Goal: Task Accomplishment & Management: Complete application form

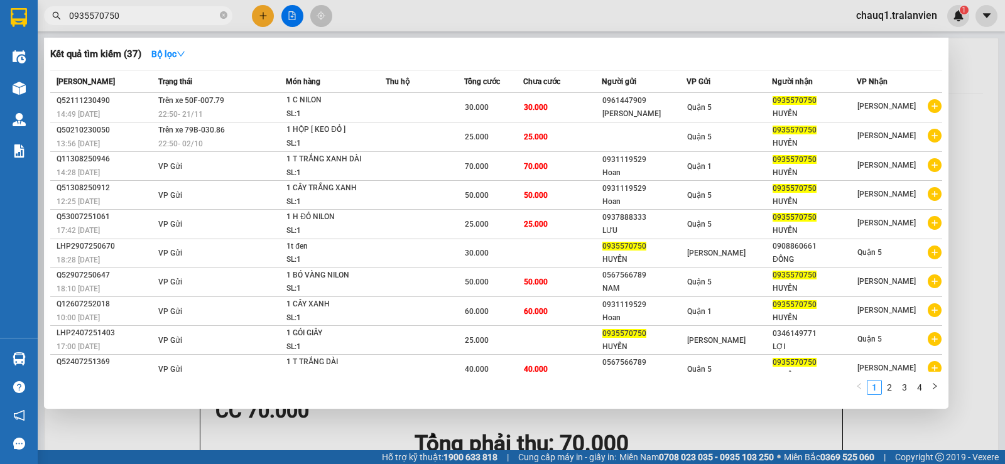
click at [263, 8] on div at bounding box center [502, 232] width 1005 height 464
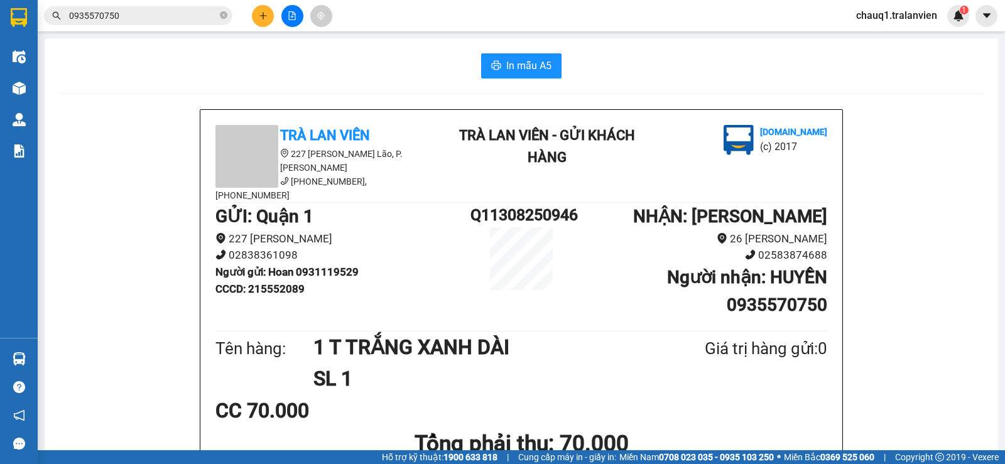
click at [264, 24] on button at bounding box center [263, 16] width 22 height 22
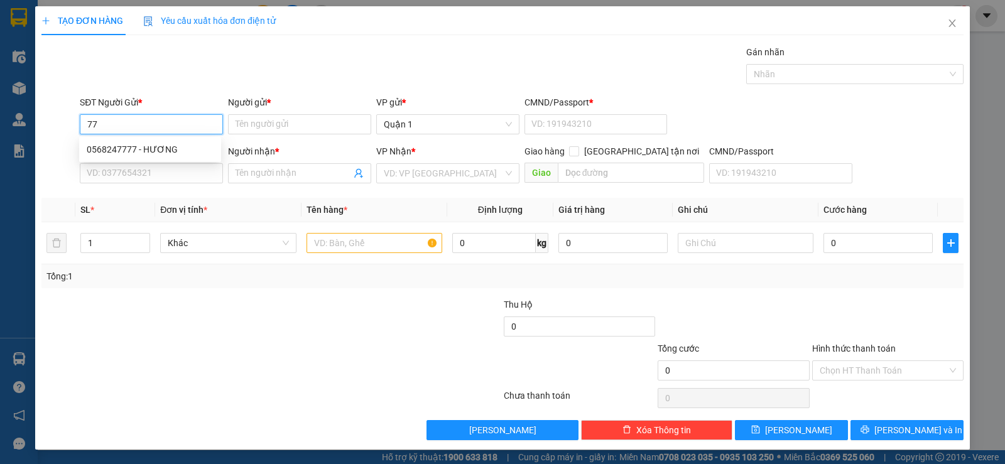
type input "7"
type input "0869027777"
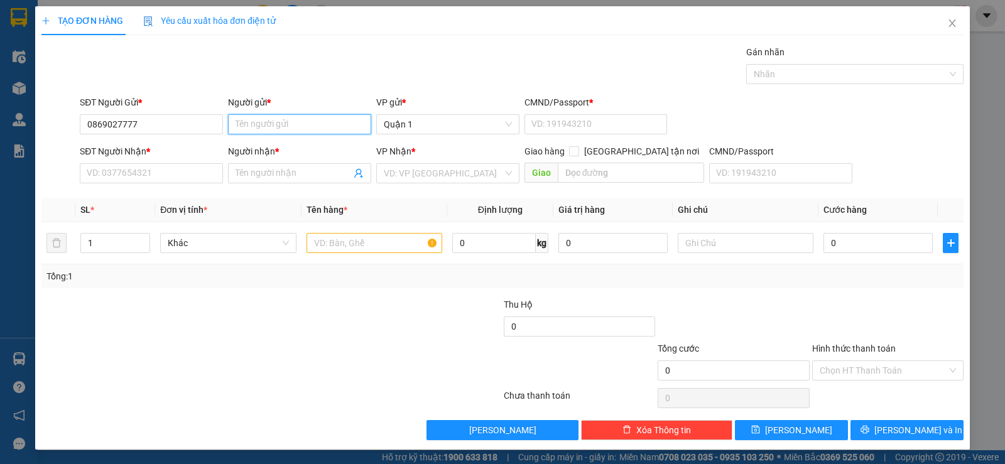
click at [279, 127] on input "Người gửi *" at bounding box center [299, 124] width 143 height 20
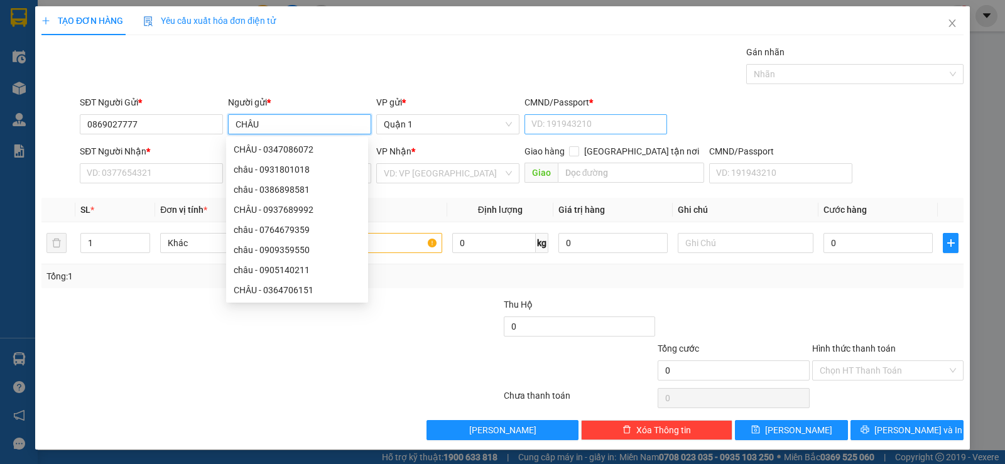
type input "CHÂU"
click at [566, 126] on input "CMND/Passport *" at bounding box center [595, 124] width 143 height 20
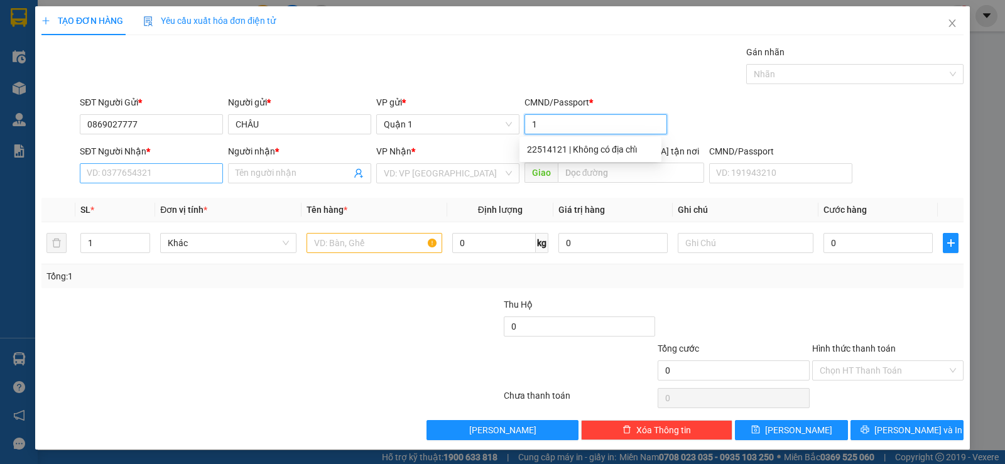
type input "1"
click at [137, 170] on input "SĐT Người Nhận *" at bounding box center [151, 173] width 143 height 20
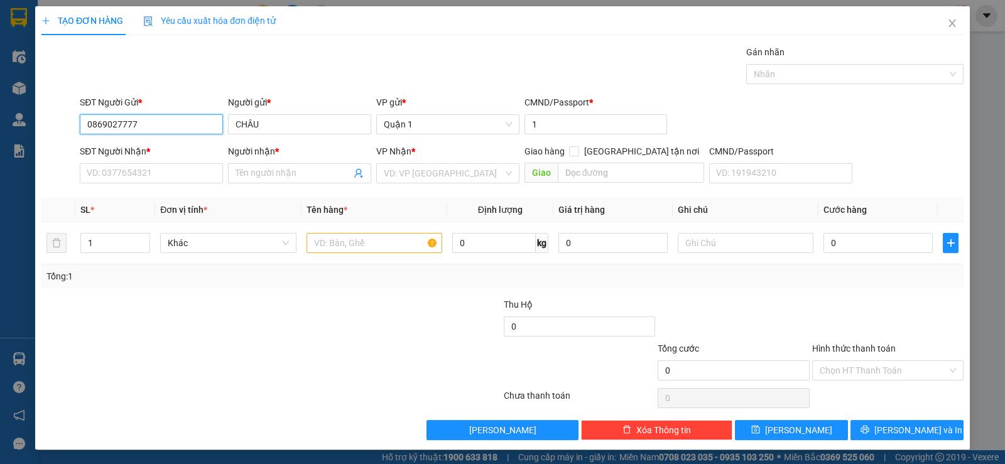
click at [150, 126] on input "0869027777" at bounding box center [151, 124] width 143 height 20
click at [148, 124] on input "0869027777" at bounding box center [151, 124] width 143 height 20
click at [147, 124] on input "0869027777" at bounding box center [151, 124] width 143 height 20
click at [179, 164] on input "SĐT Người Nhận *" at bounding box center [151, 173] width 143 height 20
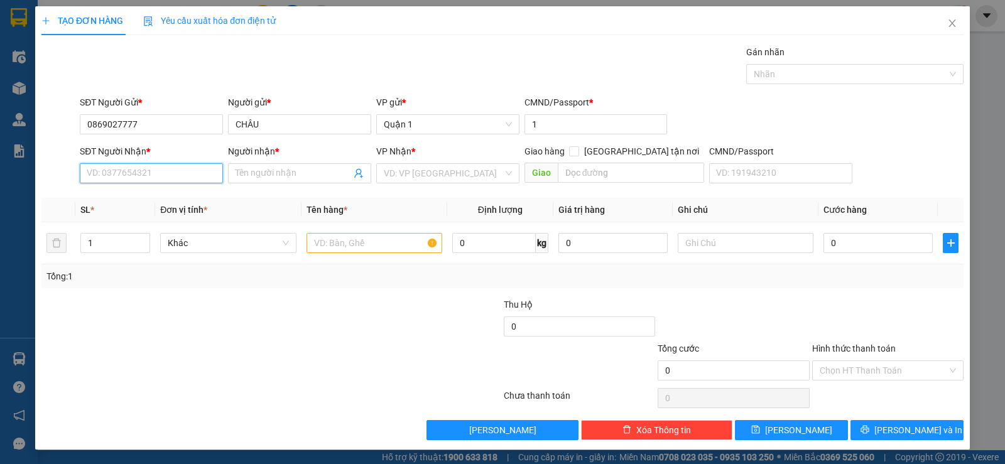
paste input "0869027777"
type input "0869027777"
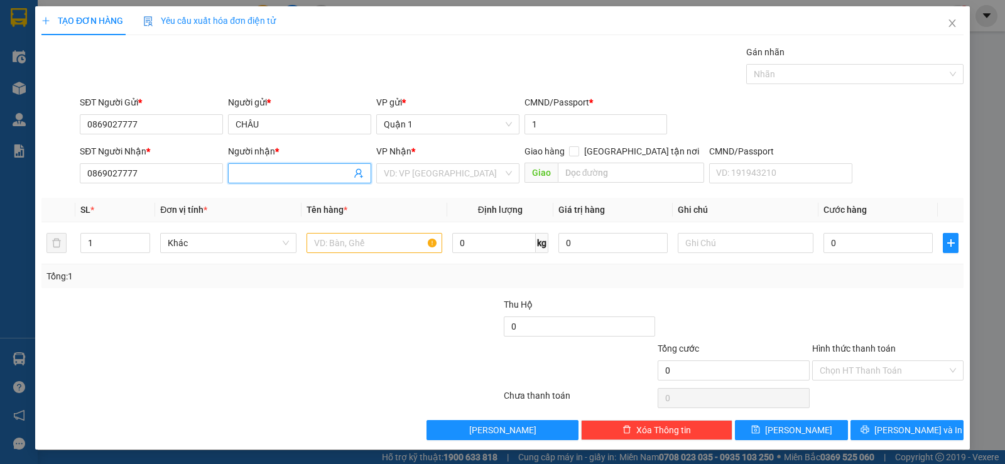
click at [288, 174] on input "Người nhận *" at bounding box center [293, 173] width 116 height 14
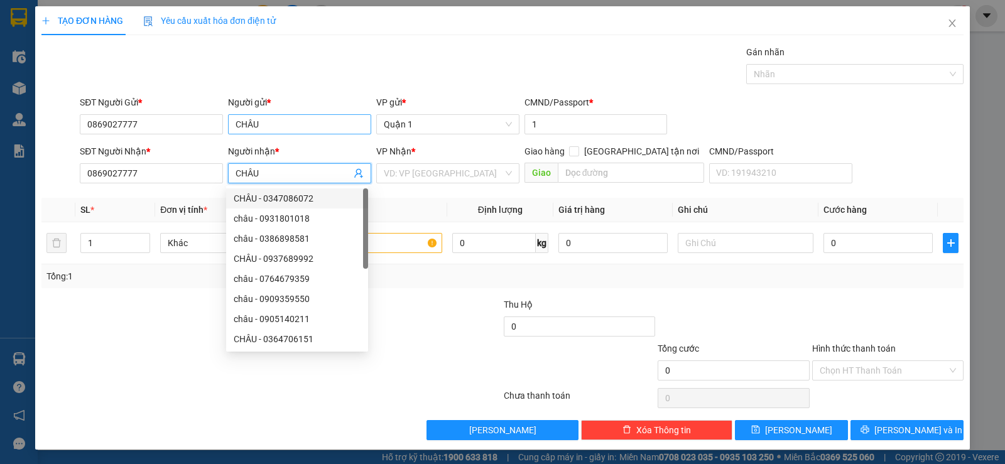
type input "CHÂU"
click at [263, 121] on input "CHÂU" at bounding box center [299, 124] width 143 height 20
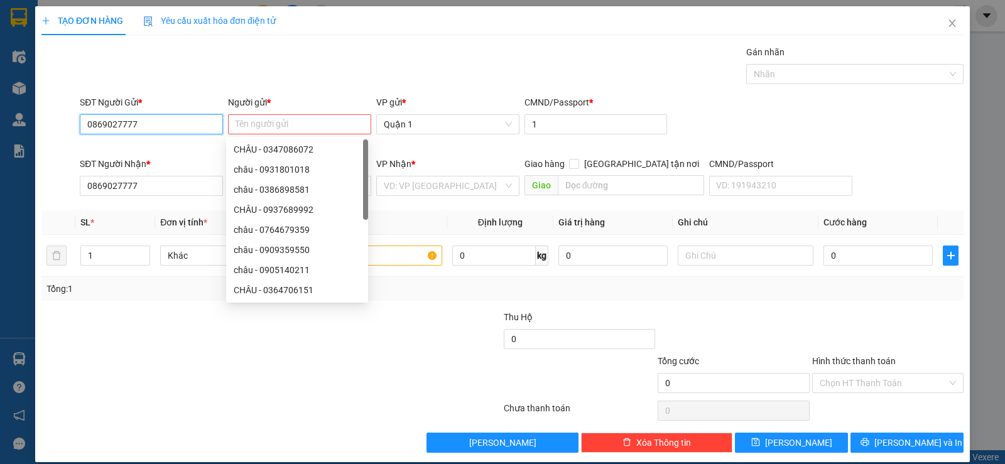
click at [131, 122] on input "0869027777" at bounding box center [151, 124] width 143 height 20
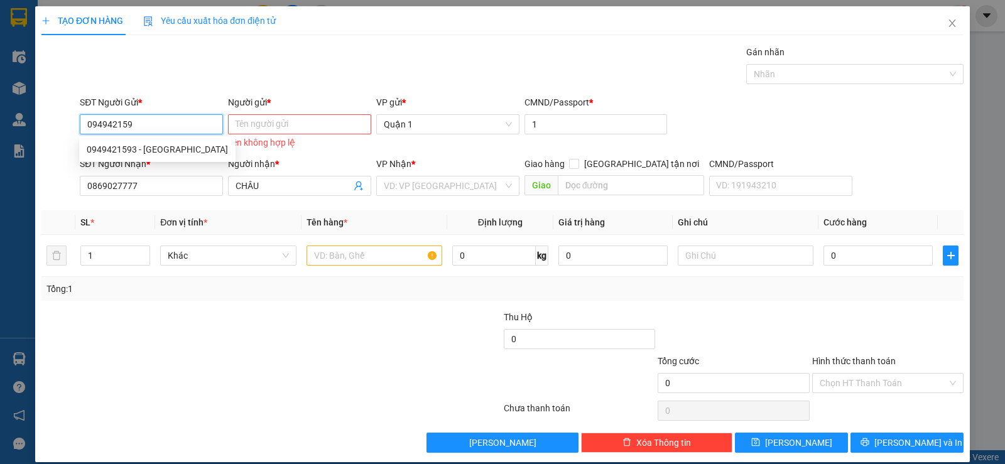
type input "0949421593"
click at [150, 147] on div "0949421593 - [GEOGRAPHIC_DATA]" at bounding box center [157, 150] width 141 height 14
type input "[PERSON_NAME]"
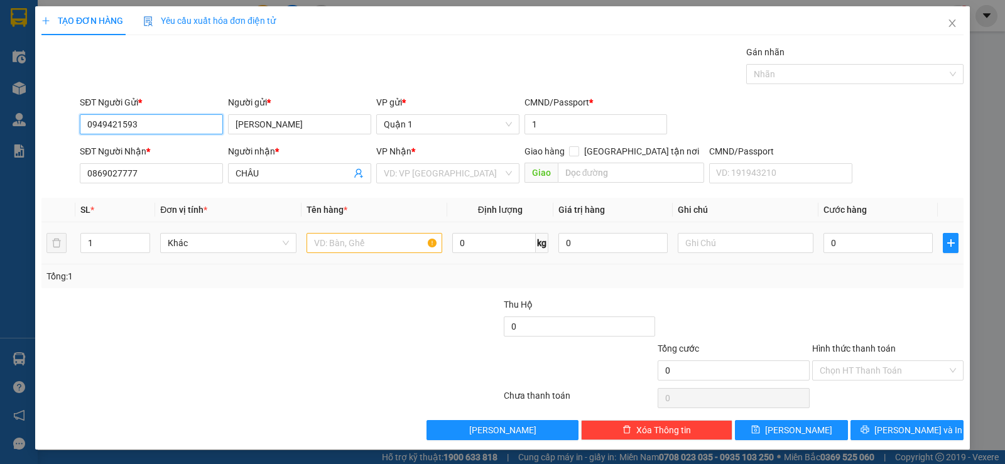
type input "0949421593"
click at [384, 245] on input "text" at bounding box center [374, 243] width 136 height 20
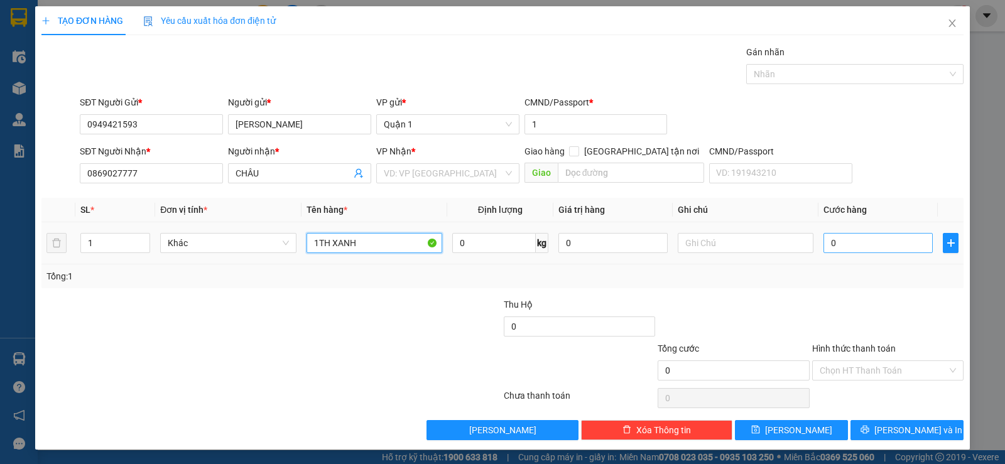
type input "1TH XANH"
click at [895, 250] on input "0" at bounding box center [877, 243] width 109 height 20
type input "3"
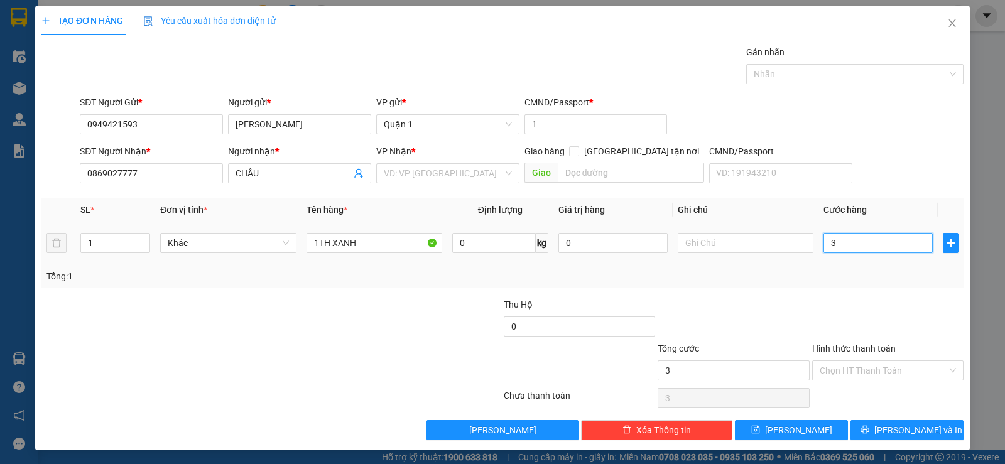
type input "35"
type input "35.000"
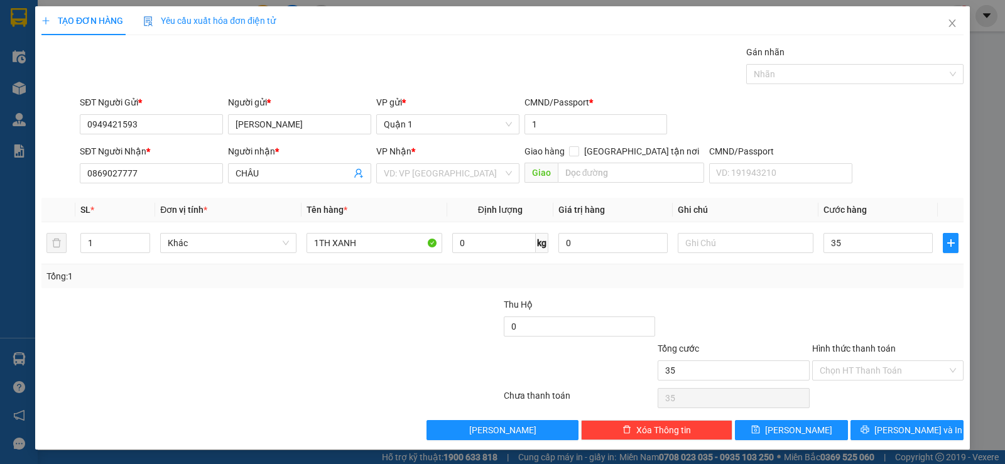
type input "35.000"
click at [811, 299] on div at bounding box center [888, 320] width 154 height 44
click at [924, 433] on button "[PERSON_NAME] và In" at bounding box center [906, 430] width 113 height 20
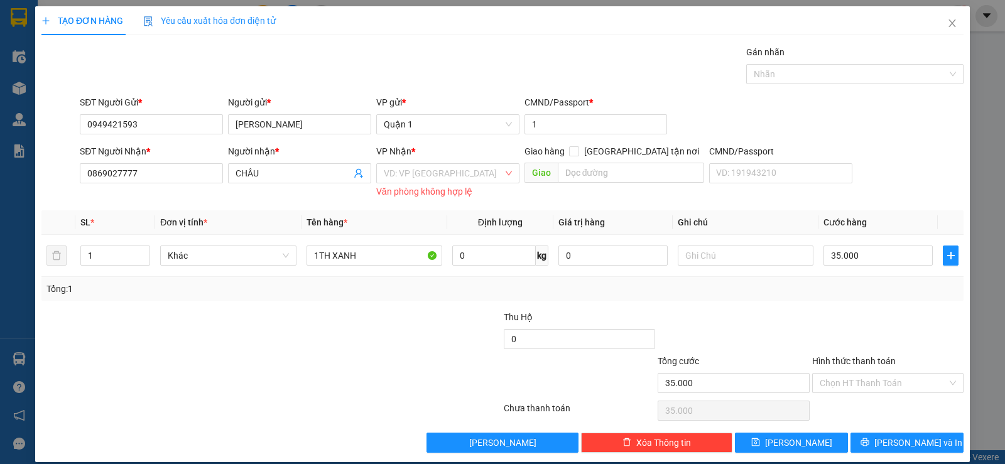
click at [449, 187] on div "Văn phòng không hợp lệ" at bounding box center [447, 192] width 143 height 14
click at [459, 172] on input "search" at bounding box center [443, 173] width 119 height 19
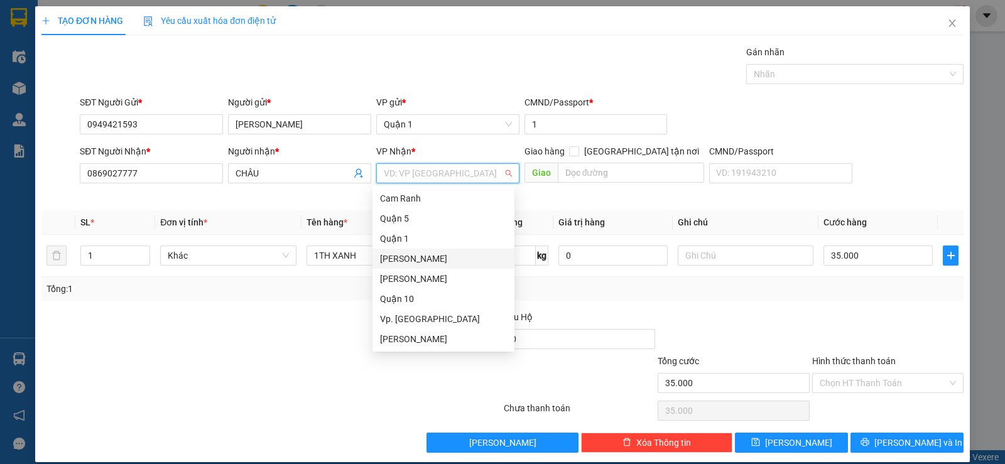
click at [451, 259] on div "[PERSON_NAME]" at bounding box center [443, 259] width 127 height 14
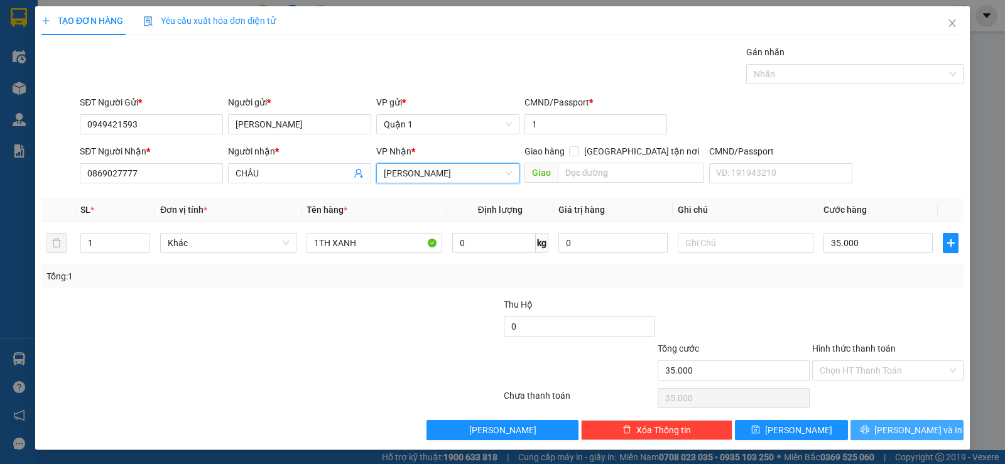
click at [893, 421] on button "[PERSON_NAME] và In" at bounding box center [906, 430] width 113 height 20
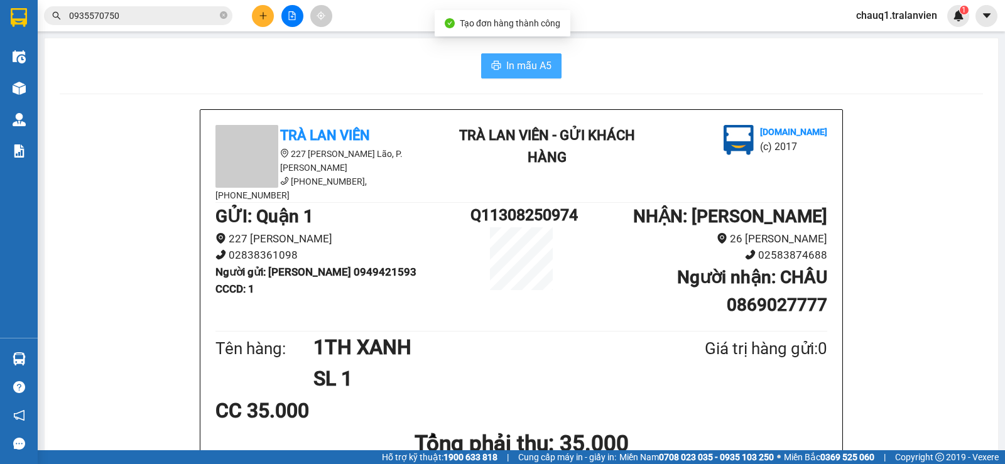
click at [514, 62] on span "In mẫu A5" at bounding box center [528, 66] width 45 height 16
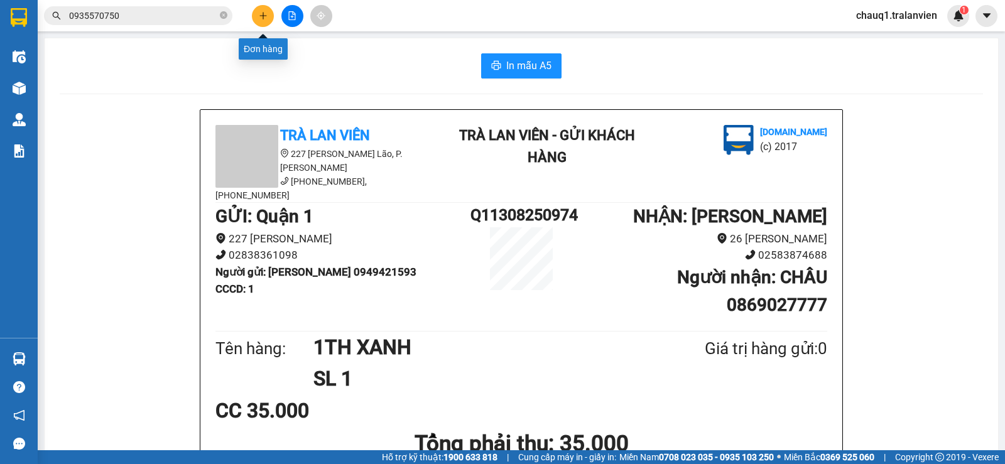
click at [262, 13] on icon "plus" at bounding box center [263, 15] width 9 height 9
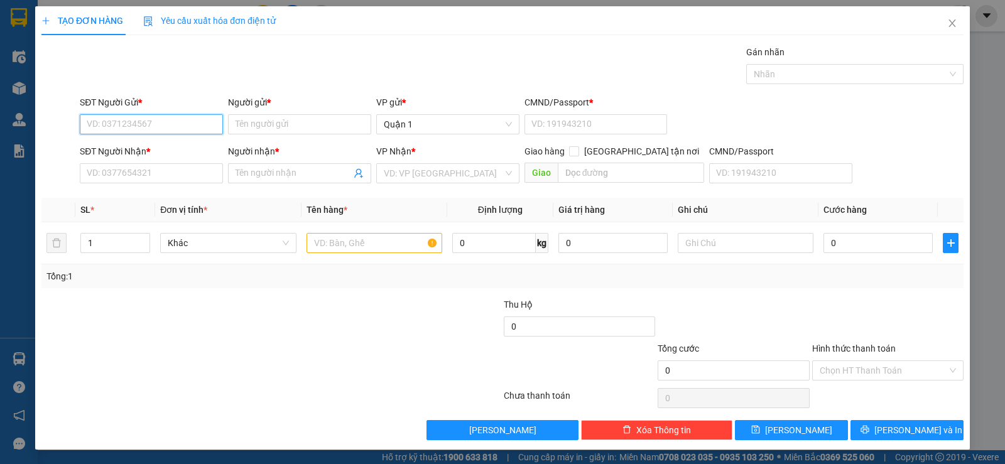
click at [113, 122] on input "SĐT Người Gửi *" at bounding box center [151, 124] width 143 height 20
type input "1"
type input "0903123203"
click at [112, 148] on div "0903123203 - THỊNH" at bounding box center [150, 150] width 127 height 14
type input "THỊNH"
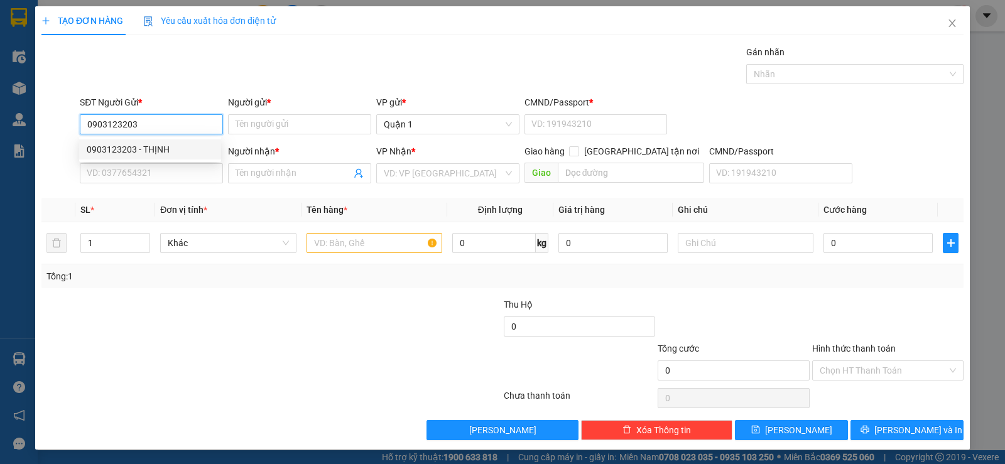
type input "080200000115"
type input "0708893999"
type input "TUẤN"
type input "0903123203"
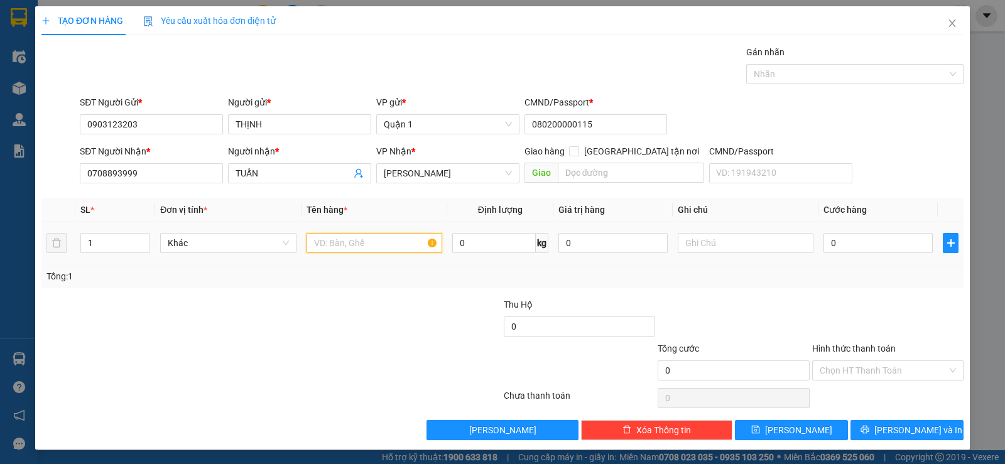
click at [333, 241] on input "text" at bounding box center [374, 243] width 136 height 20
type input "1 CỤC ĐEN"
click at [861, 248] on input "0" at bounding box center [877, 243] width 109 height 20
type input "3"
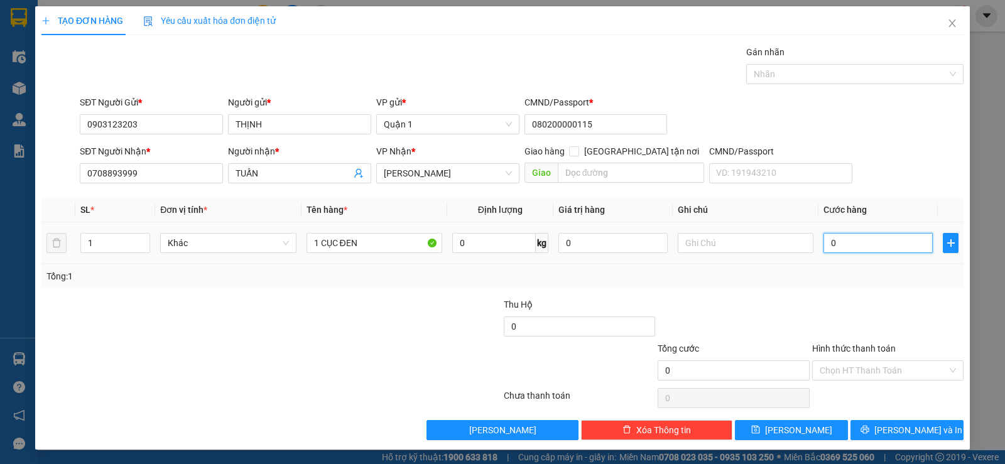
type input "3"
type input "35"
type input "35.000"
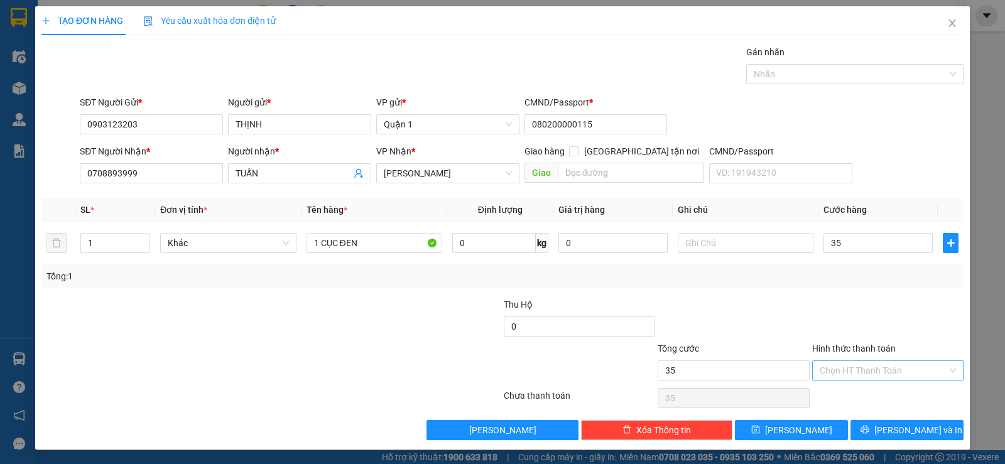
type input "35.000"
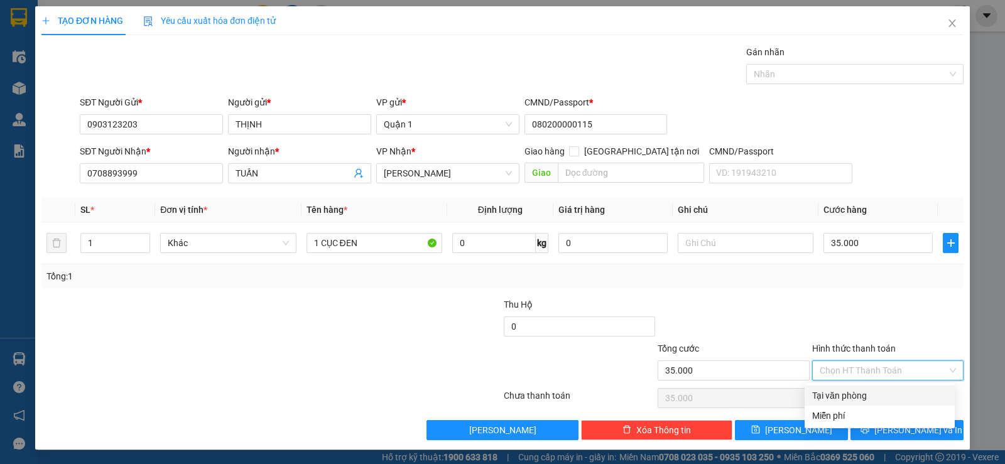
click at [836, 369] on input "Hình thức thanh toán" at bounding box center [882, 370] width 127 height 19
click at [845, 394] on div "Tại văn phòng" at bounding box center [879, 396] width 135 height 14
type input "0"
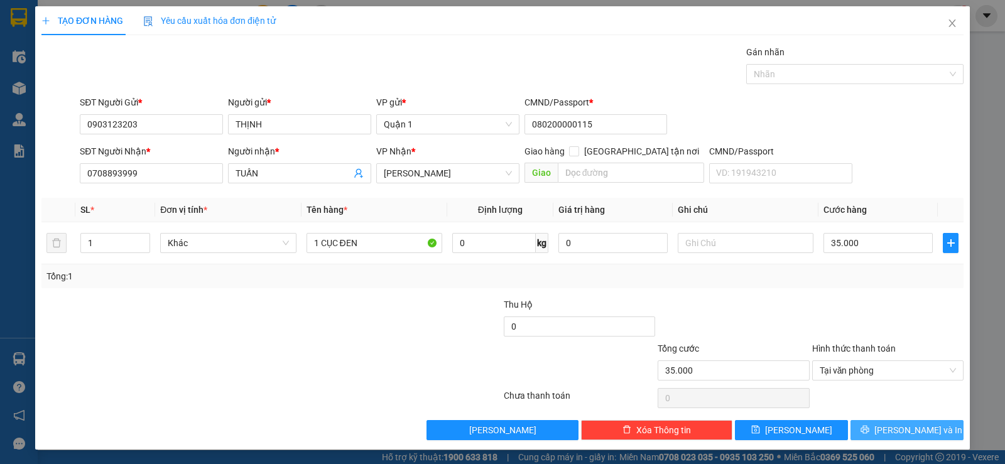
click at [869, 429] on icon "printer" at bounding box center [864, 429] width 9 height 9
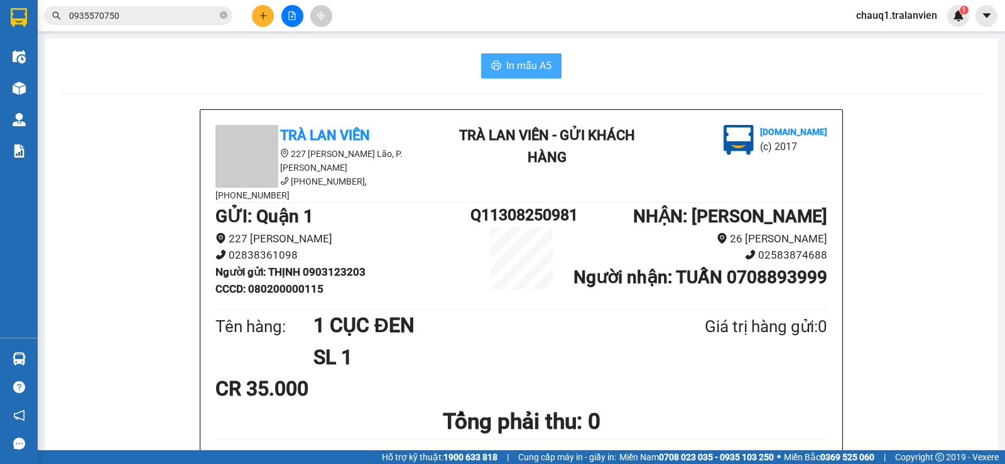
click at [524, 62] on span "In mẫu A5" at bounding box center [528, 66] width 45 height 16
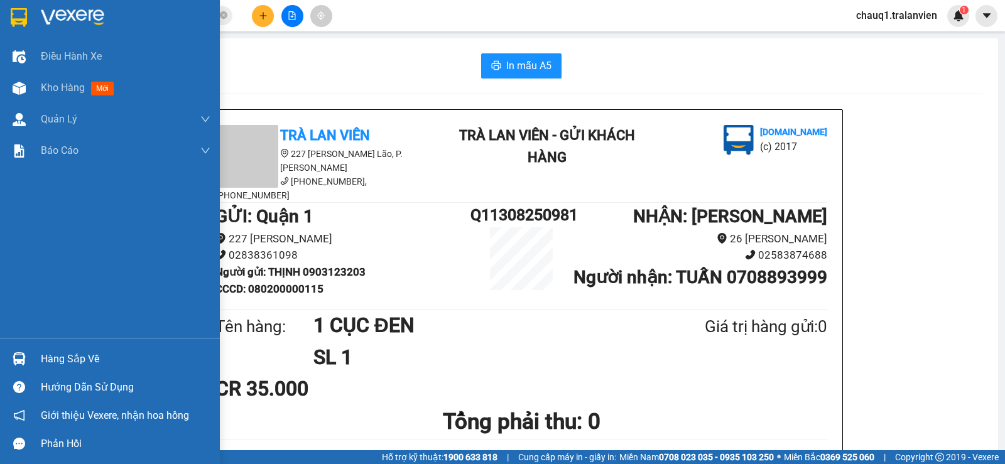
click at [15, 15] on img at bounding box center [19, 17] width 16 height 19
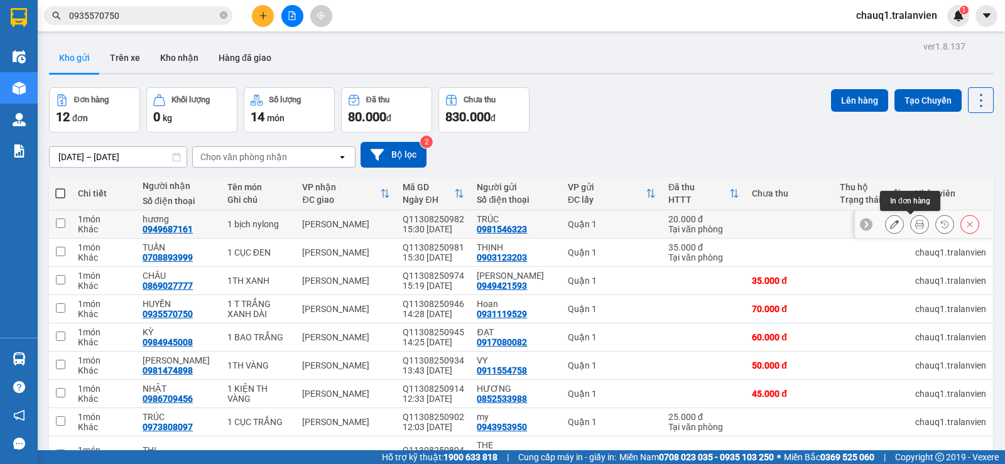
click at [915, 224] on icon at bounding box center [919, 224] width 9 height 9
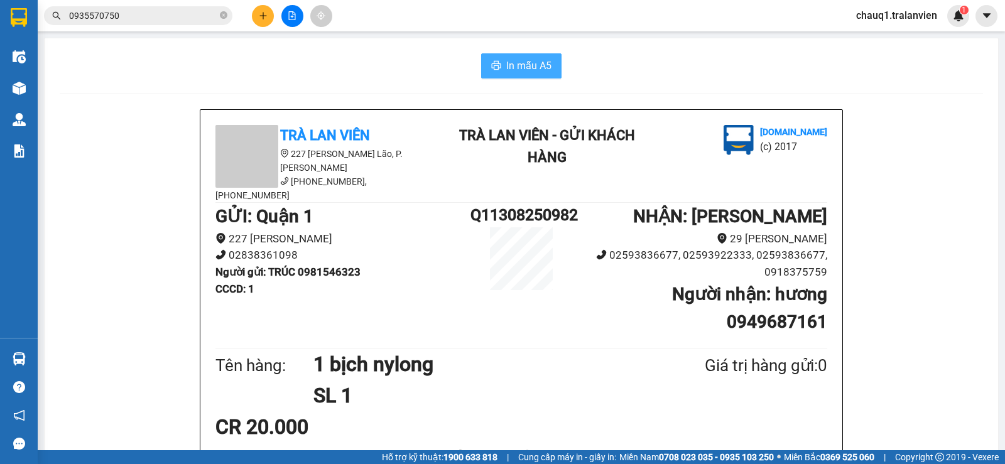
click at [518, 68] on span "In mẫu A5" at bounding box center [528, 66] width 45 height 16
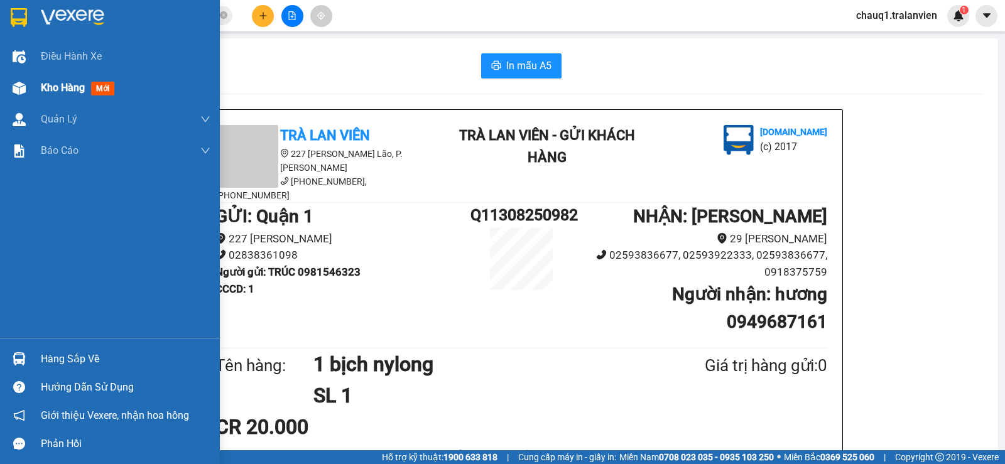
click at [63, 87] on span "Kho hàng" at bounding box center [63, 88] width 44 height 12
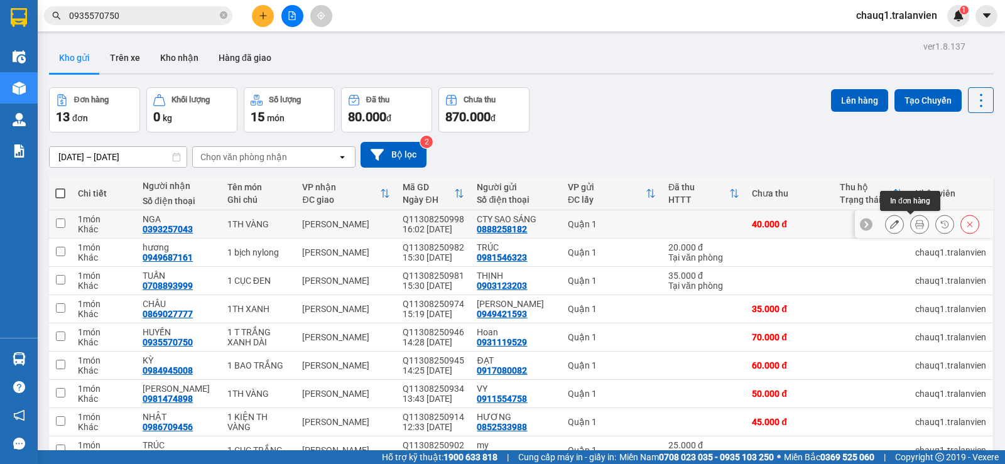
click at [915, 221] on icon at bounding box center [919, 224] width 9 height 9
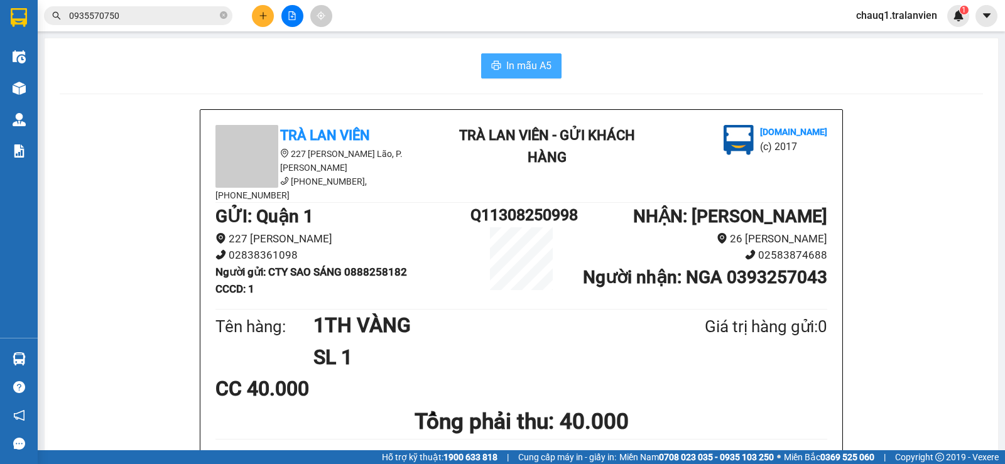
click at [522, 56] on button "In mẫu A5" at bounding box center [521, 65] width 80 height 25
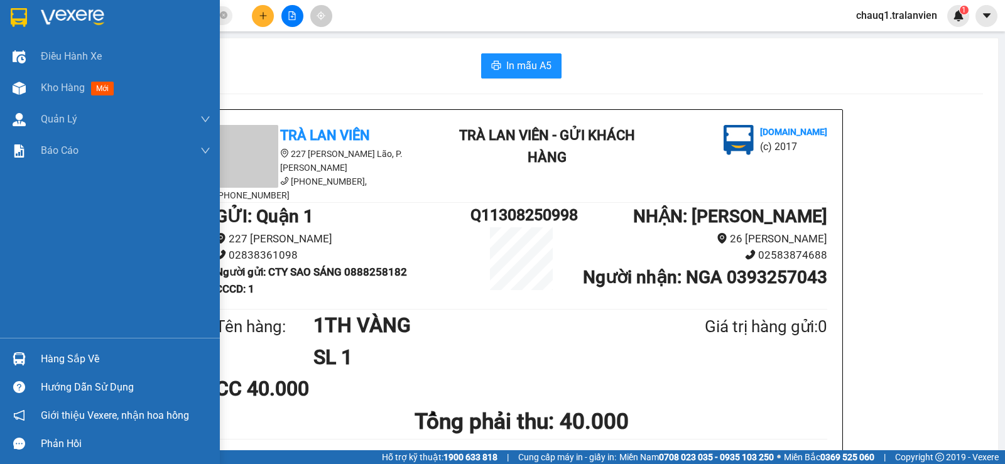
drag, startPoint x: 39, startPoint y: 12, endPoint x: 1001, endPoint y: 445, distance: 1055.5
click at [40, 12] on div at bounding box center [110, 20] width 220 height 41
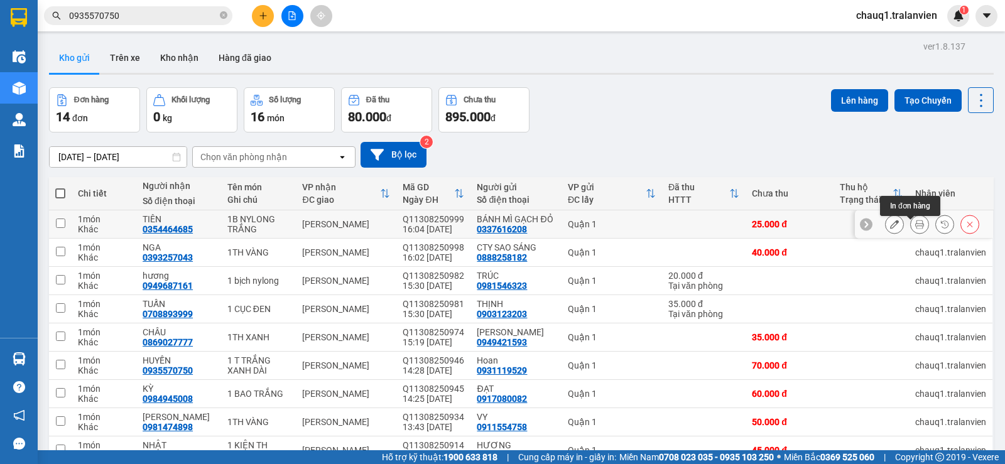
click at [915, 227] on icon at bounding box center [919, 224] width 9 height 9
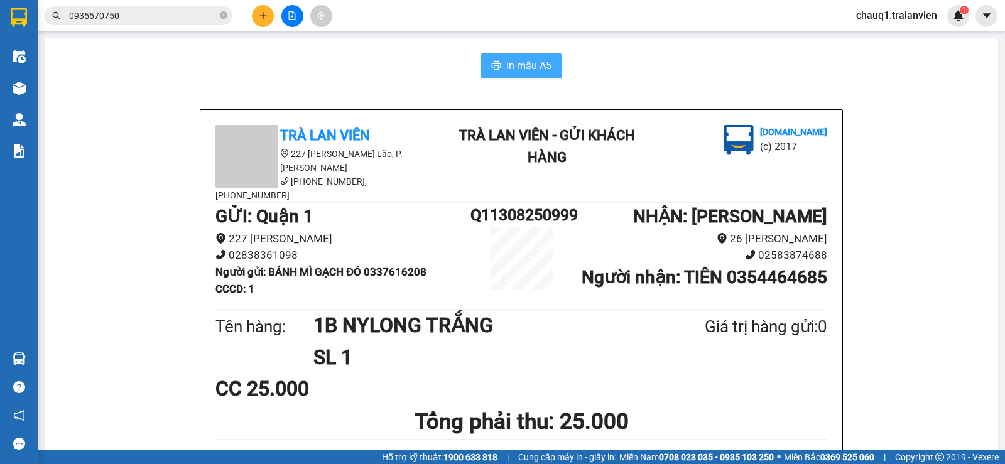
click at [538, 65] on span "In mẫu A5" at bounding box center [528, 66] width 45 height 16
click at [266, 14] on icon "plus" at bounding box center [263, 15] width 9 height 9
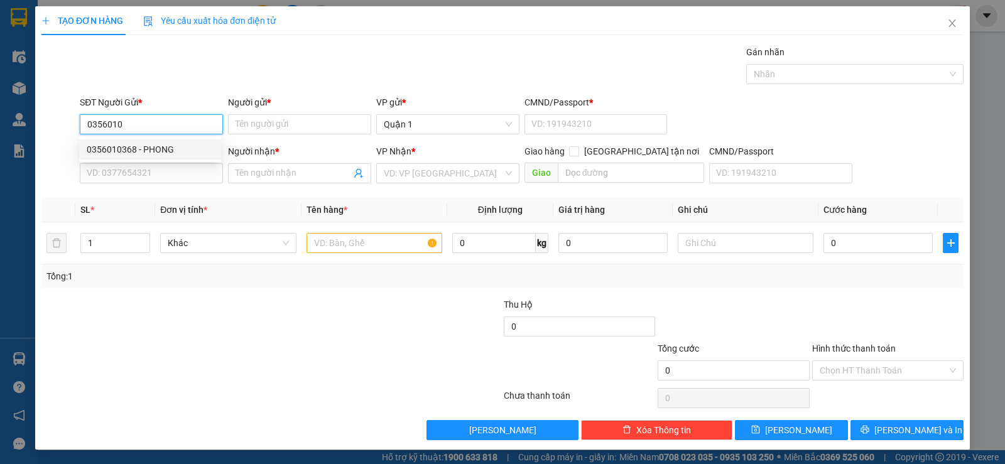
click at [102, 151] on div "0356010368 - PHONG" at bounding box center [150, 150] width 127 height 14
type input "0356010368"
type input "PHONG"
type input "1"
type input "0777751299"
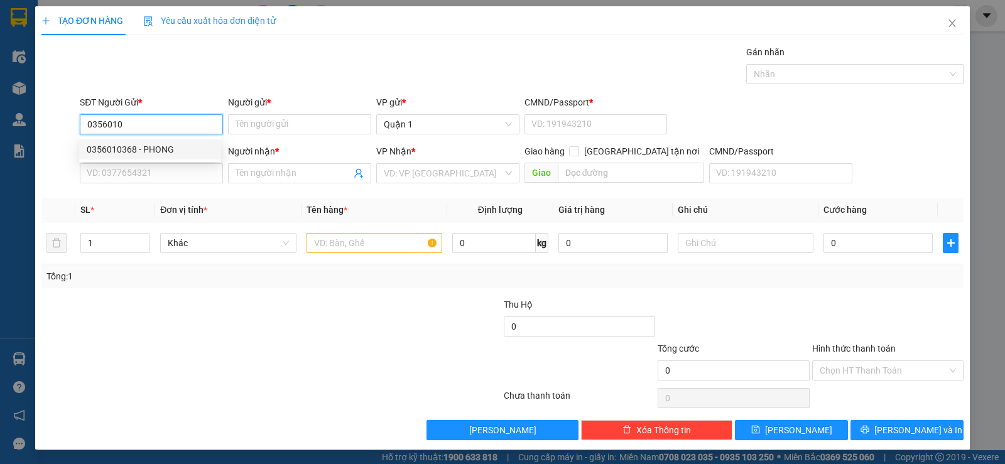
type input "DELI"
type input "1"
type input "0356010368"
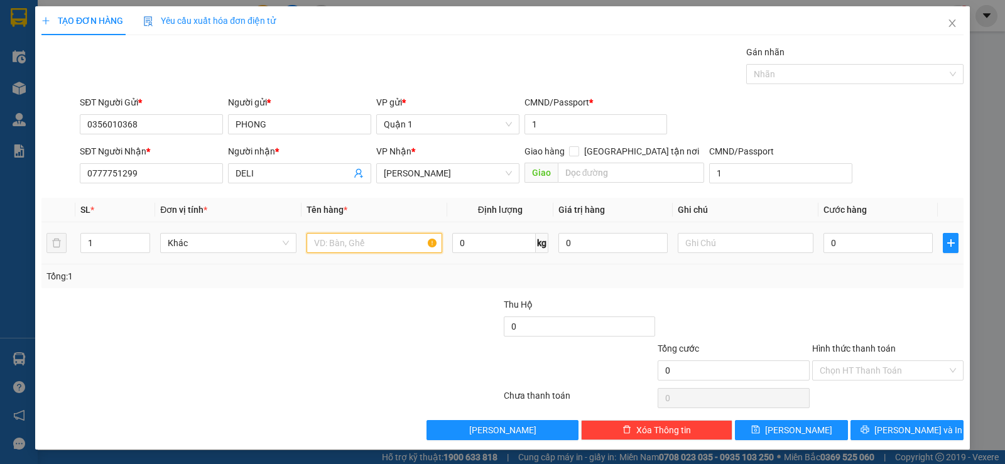
click at [365, 245] on input "text" at bounding box center [374, 243] width 136 height 20
drag, startPoint x: 100, startPoint y: 240, endPoint x: 41, endPoint y: 244, distance: 59.8
click at [41, 244] on tr "1 Khác 0 kg 0 0" at bounding box center [502, 243] width 922 height 42
type input "2"
click at [341, 244] on input "text" at bounding box center [374, 243] width 136 height 20
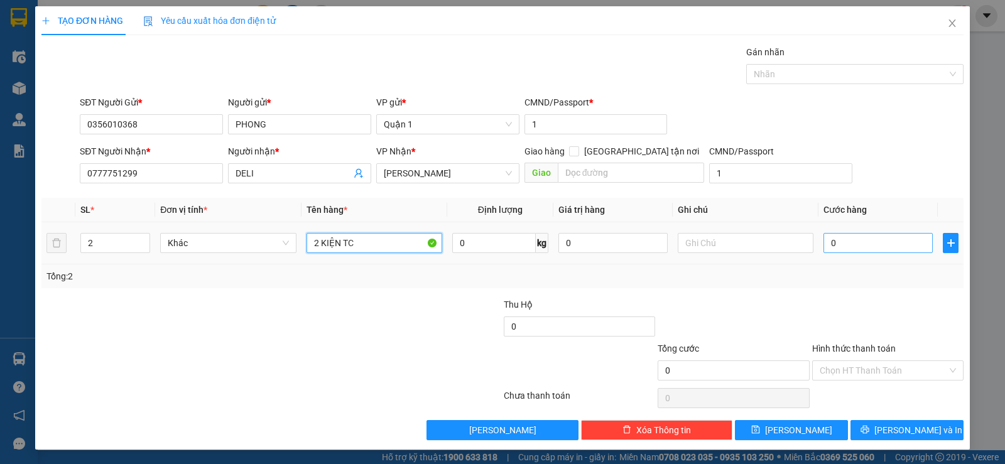
type input "2 KIỆN TC"
click at [873, 235] on input "0" at bounding box center [877, 243] width 109 height 20
type input "9"
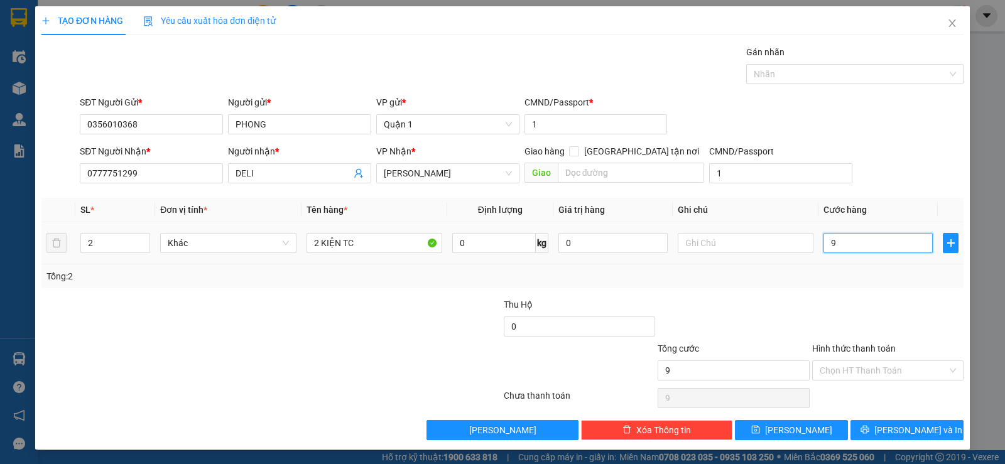
type input "90"
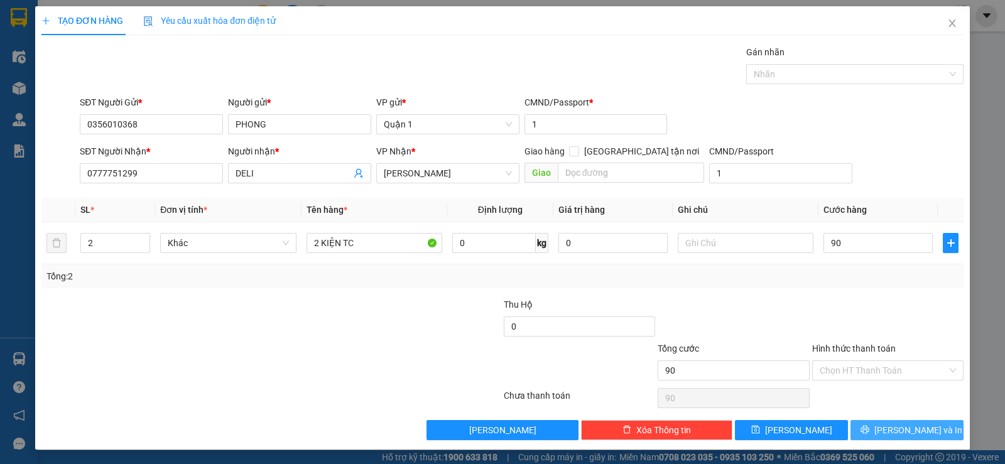
type input "90.000"
click at [869, 427] on icon "printer" at bounding box center [864, 429] width 9 height 9
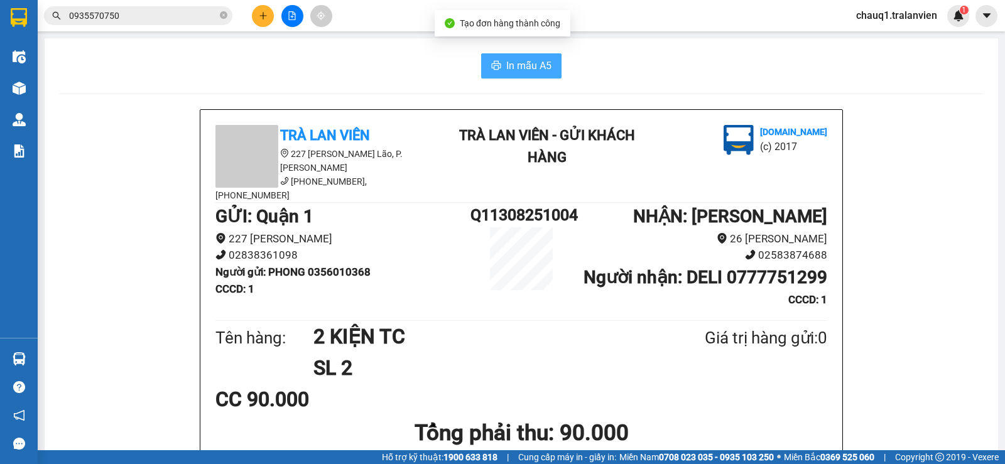
drag, startPoint x: 492, startPoint y: 68, endPoint x: 526, endPoint y: 73, distance: 34.3
click at [494, 68] on icon "printer" at bounding box center [496, 65] width 10 height 10
